Goal: Transaction & Acquisition: Subscribe to service/newsletter

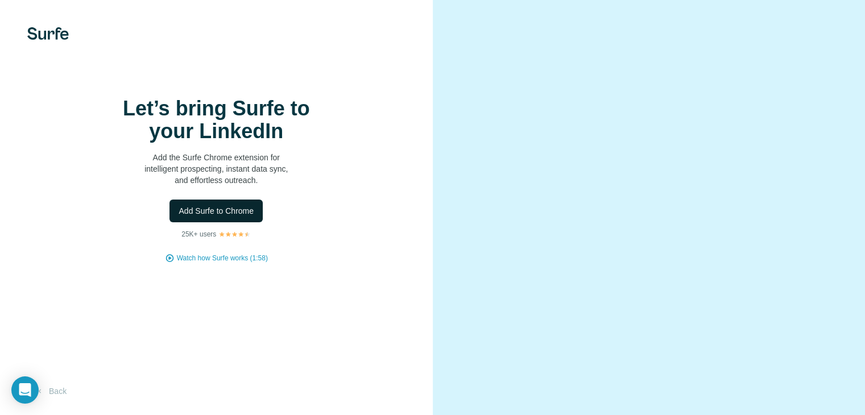
click at [240, 217] on span "Add Surfe to Chrome" at bounding box center [216, 210] width 75 height 11
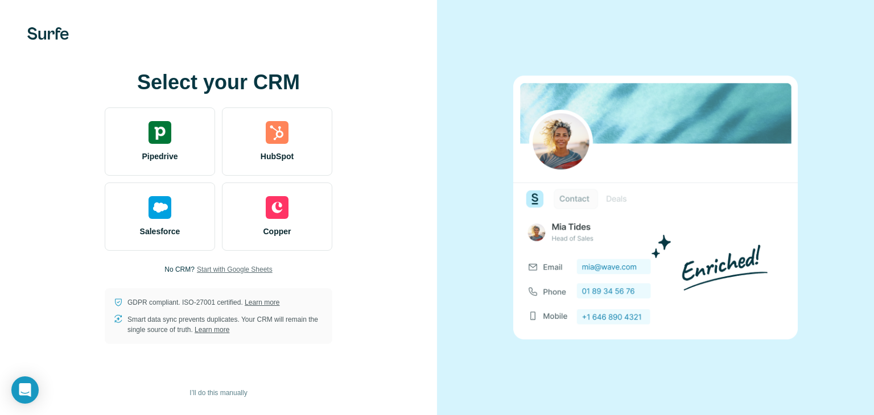
click at [225, 267] on span "Start with Google Sheets" at bounding box center [235, 270] width 76 height 10
